Goal: Check status: Check status

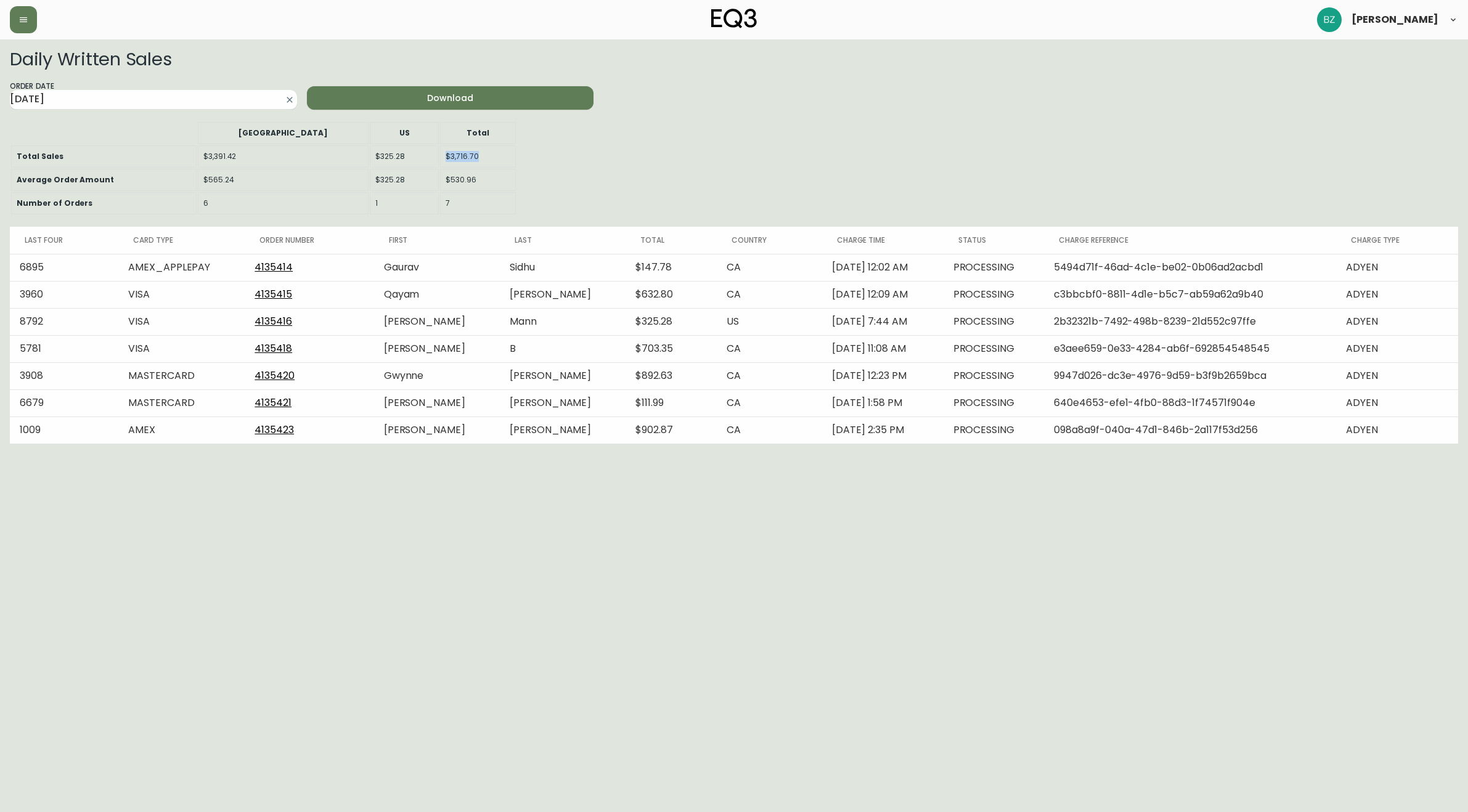
drag, startPoint x: 467, startPoint y: 157, endPoint x: 427, endPoint y: 157, distance: 40.0
click at [440, 157] on td "$3,716.70" at bounding box center [478, 156] width 75 height 22
drag, startPoint x: 678, startPoint y: 152, endPoint x: 649, endPoint y: 150, distance: 29.1
click at [677, 152] on div "Daily Written Sales Order Date [DATE] Download [GEOGRAPHIC_DATA] US Total Total…" at bounding box center [734, 247] width 1449 height 395
click at [233, 96] on input "[DATE]" at bounding box center [144, 100] width 268 height 19
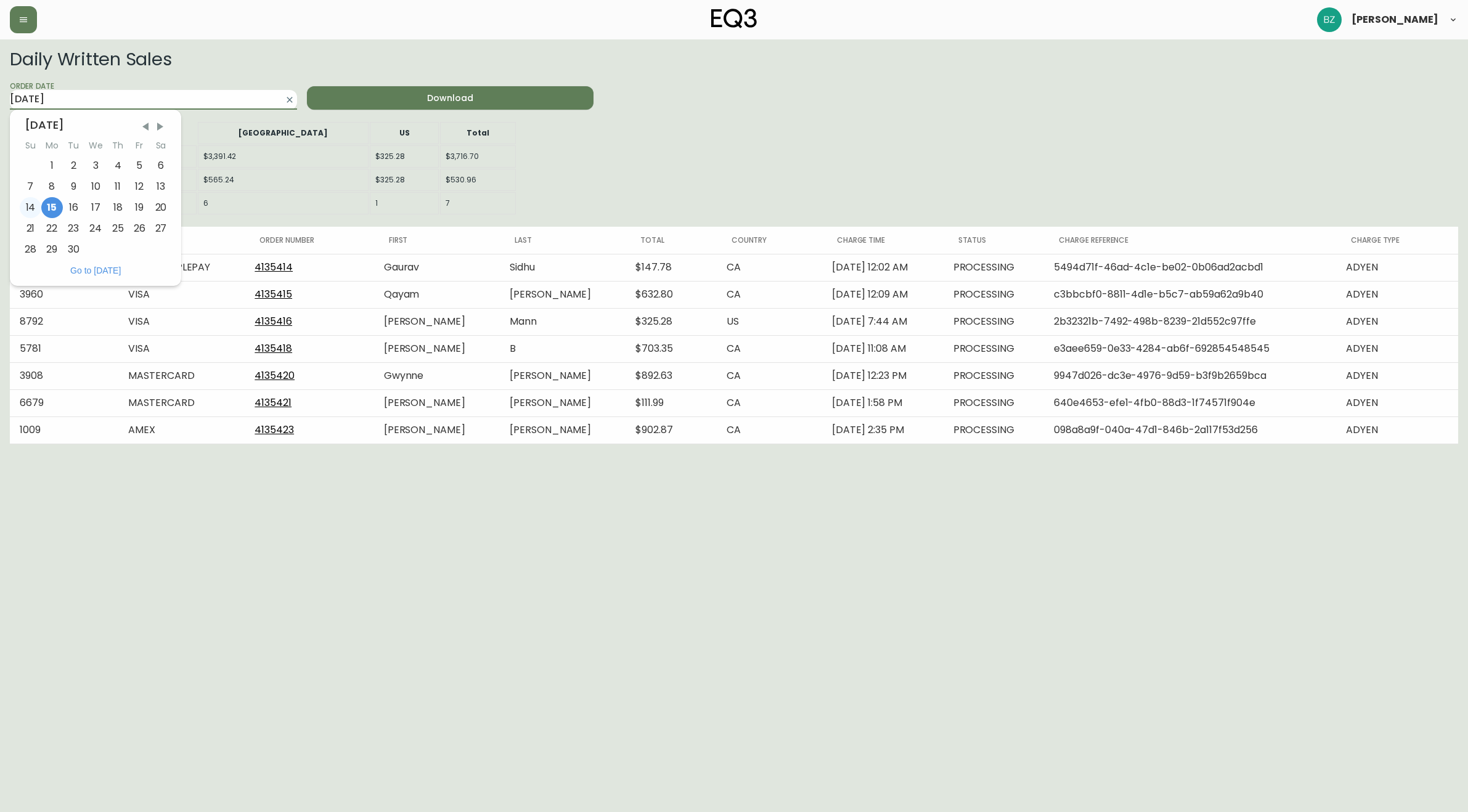
click at [23, 204] on div "14" at bounding box center [30, 207] width 21 height 21
type input "[DATE]"
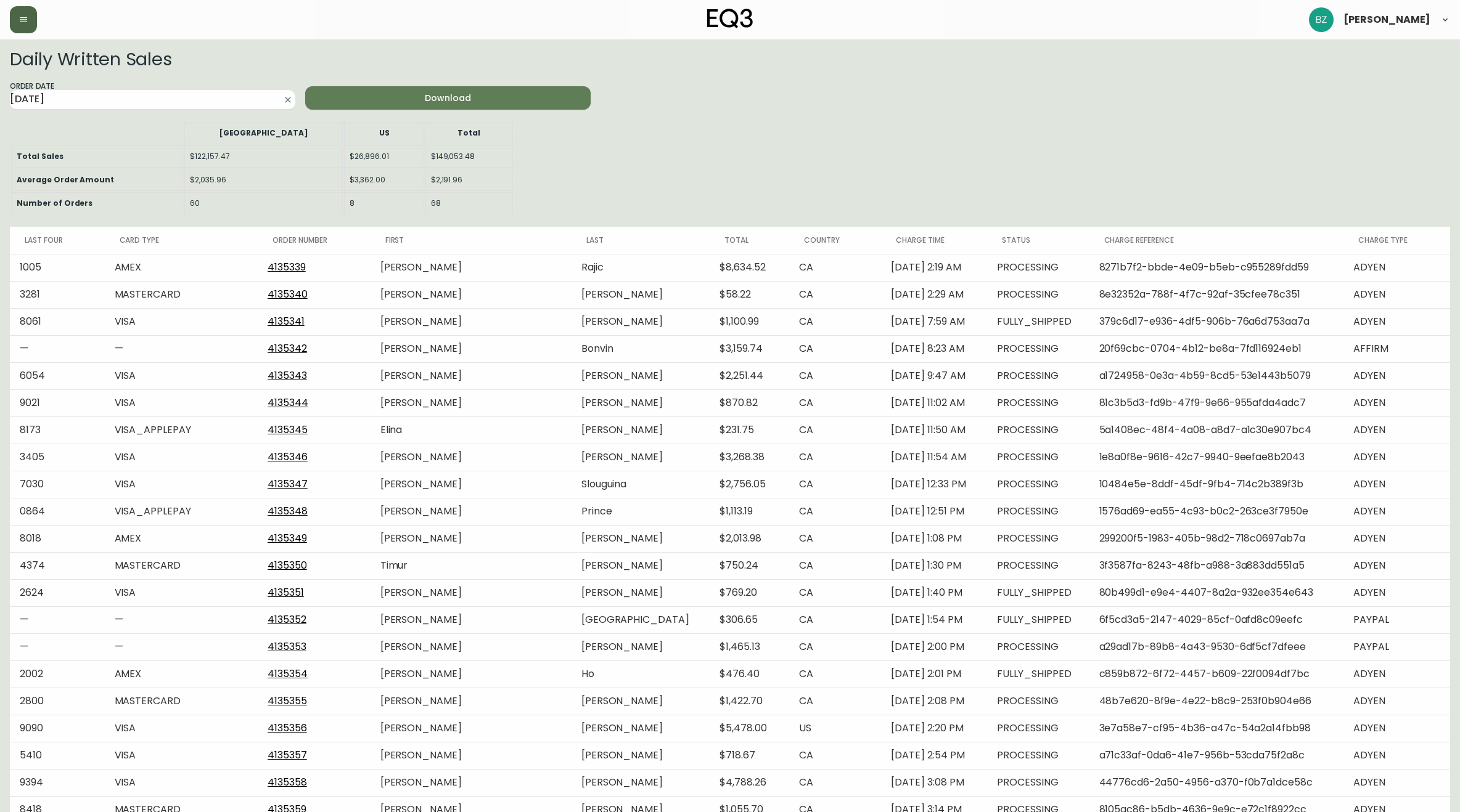
click at [25, 18] on icon "button" at bounding box center [23, 20] width 8 height 5
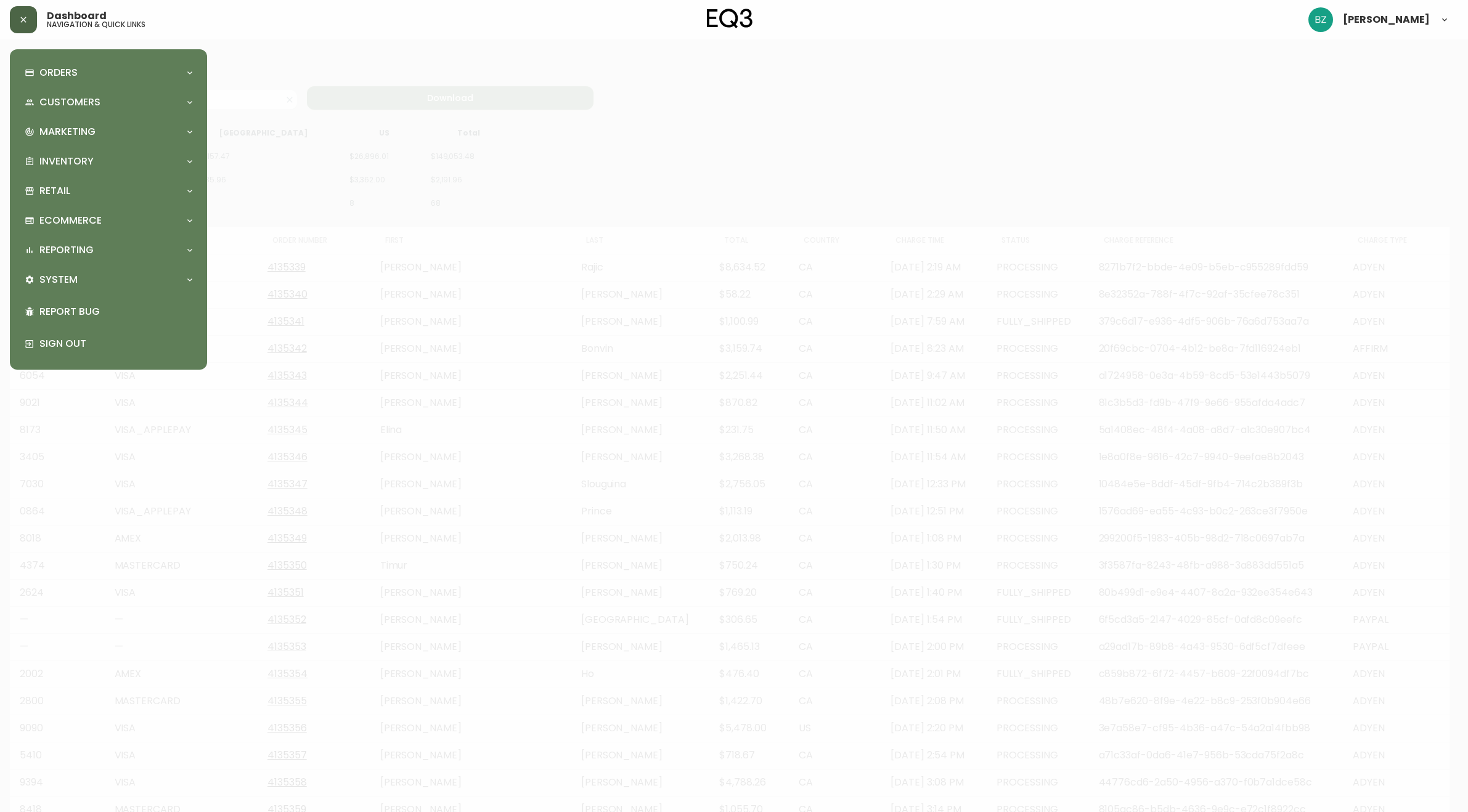
click at [500, 65] on div at bounding box center [734, 406] width 1468 height 812
